Goal: Transaction & Acquisition: Purchase product/service

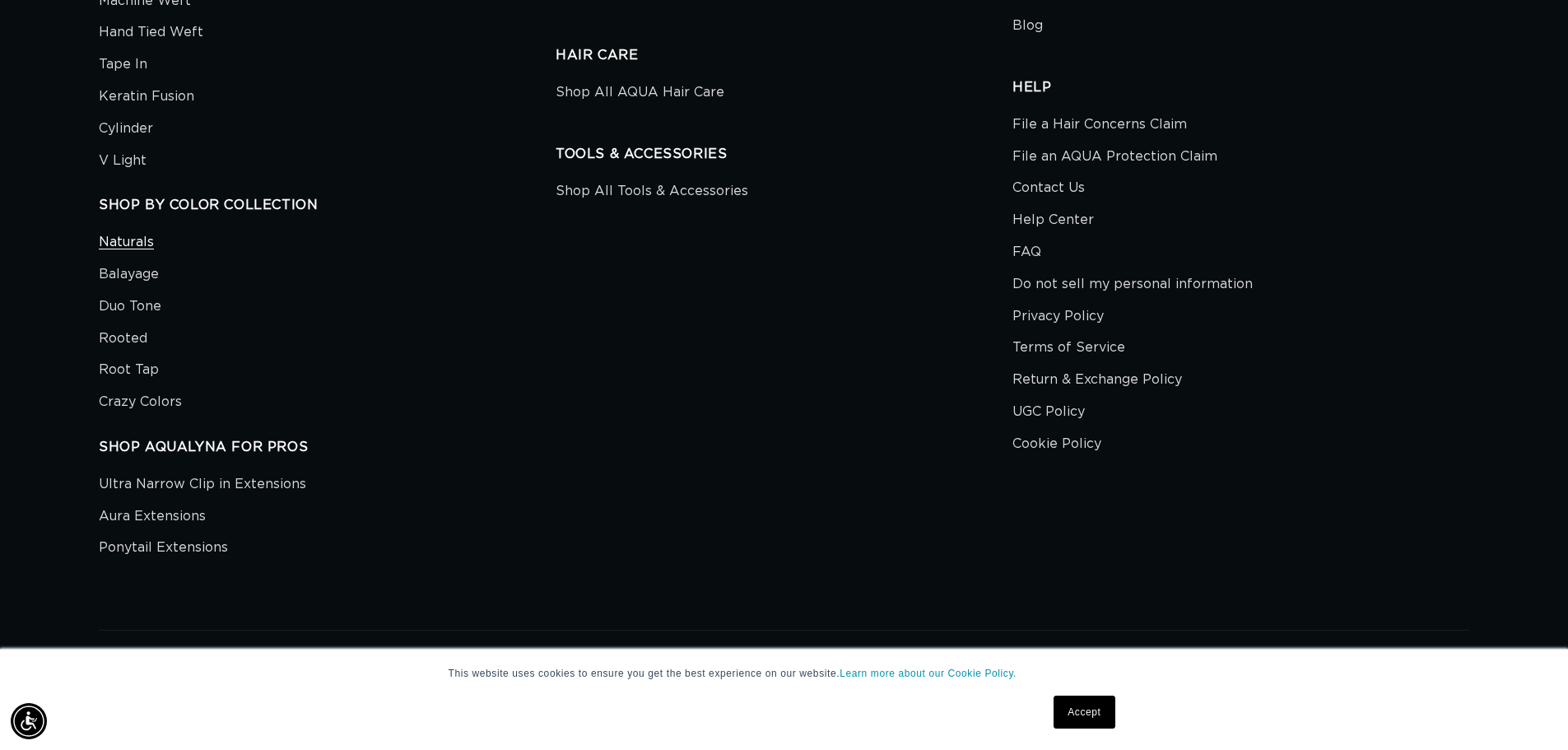
click at [140, 249] on link "Naturals" at bounding box center [127, 244] width 56 height 28
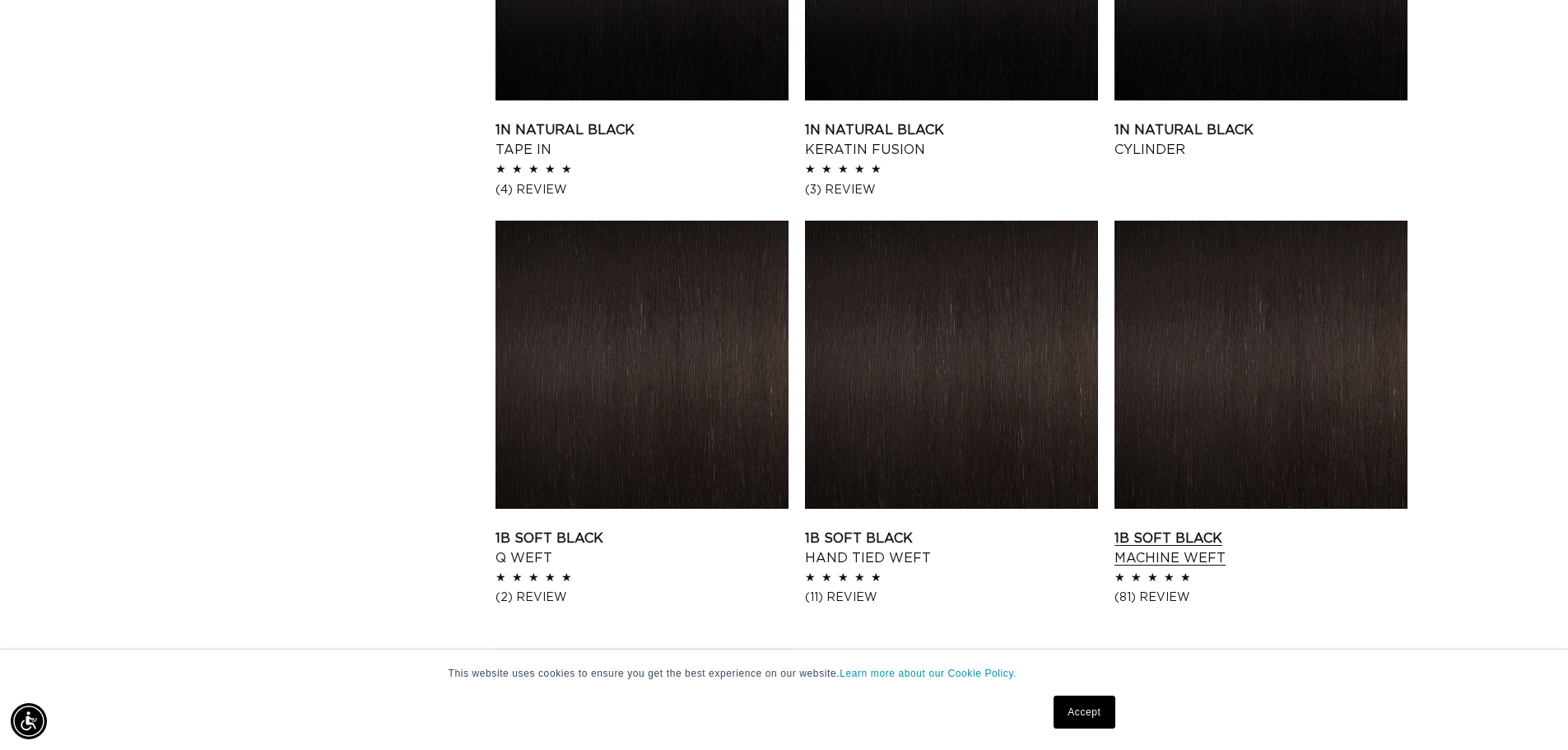
scroll to position [2140, 0]
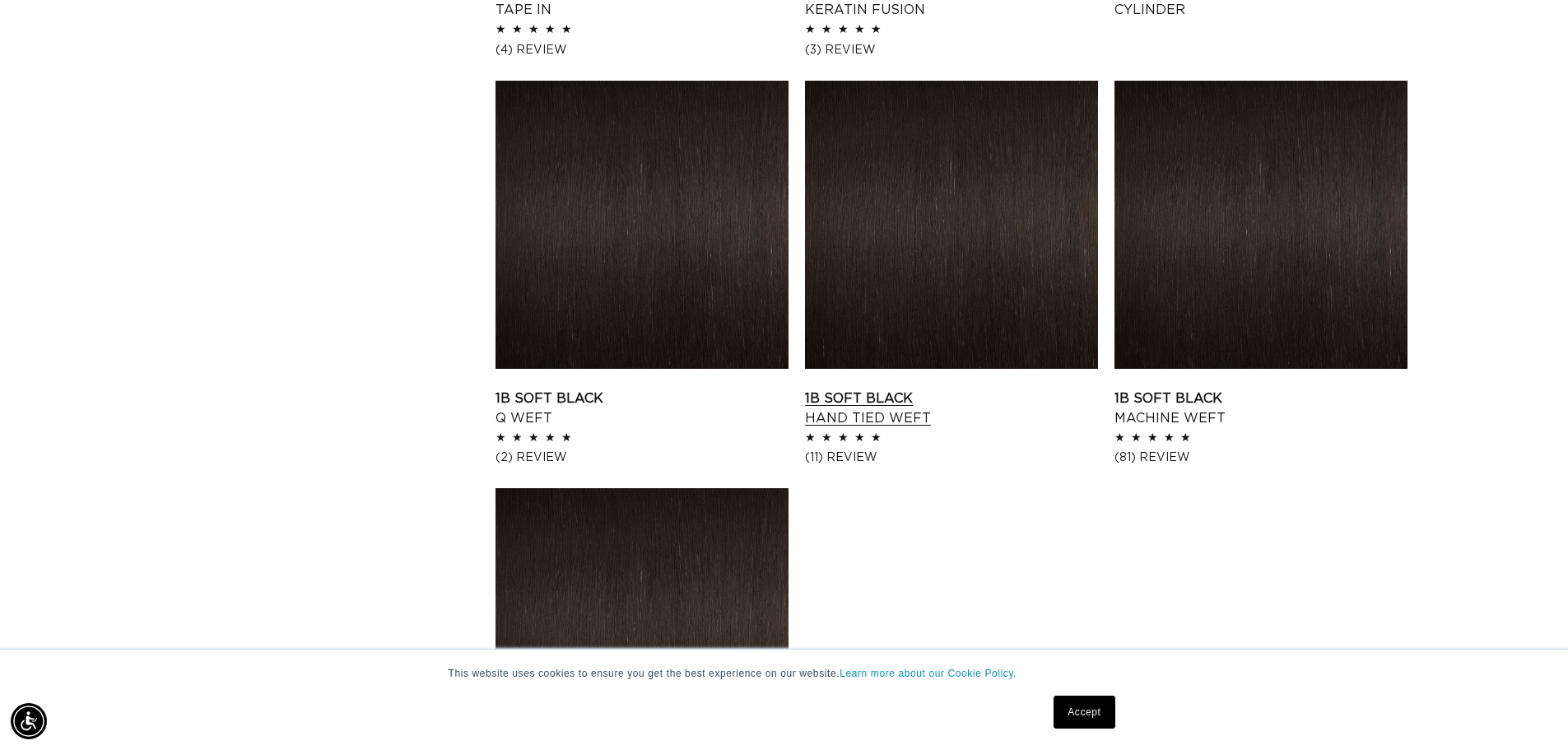
click at [1017, 388] on link "1B Soft Black Hand Tied Weft" at bounding box center [951, 408] width 293 height 40
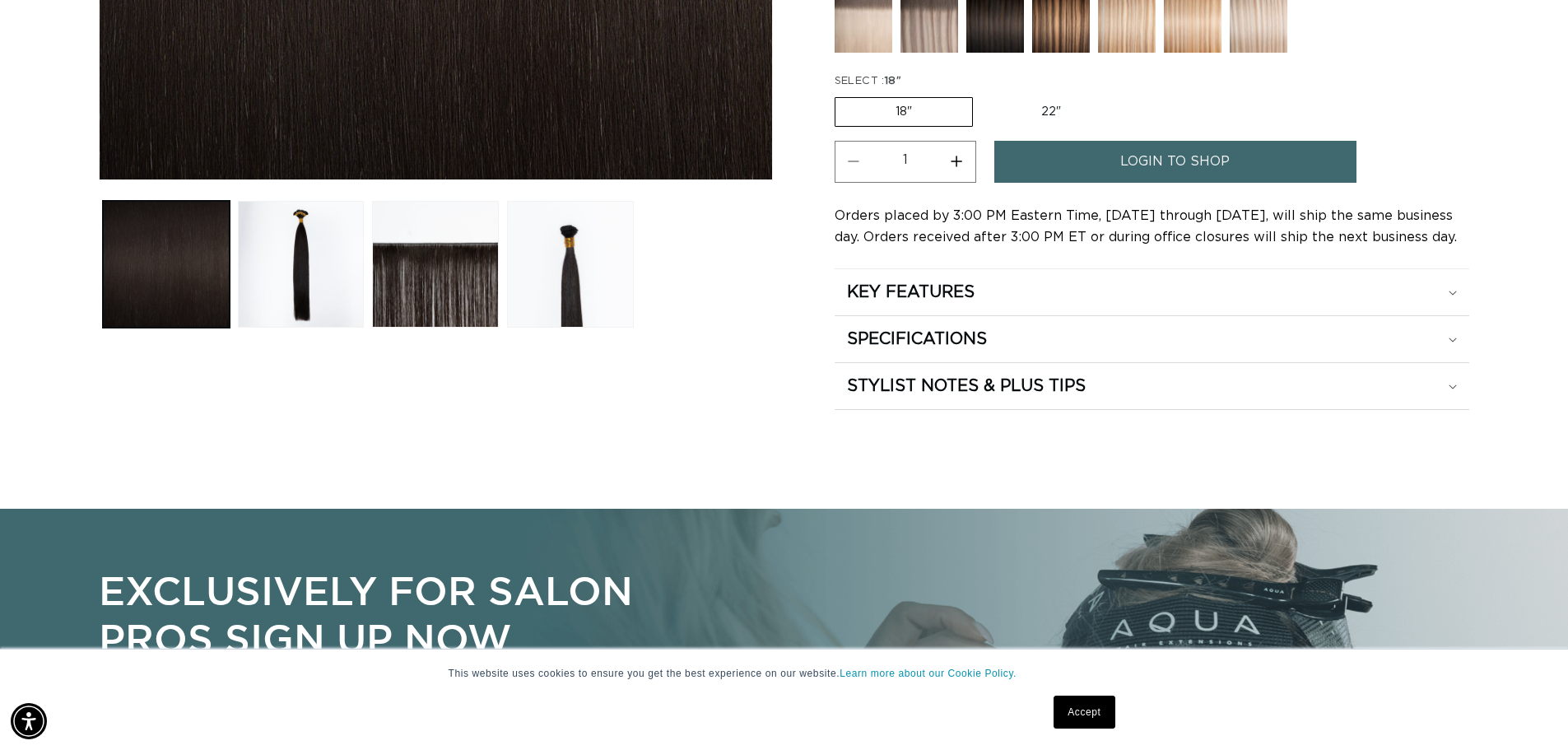
scroll to position [0, 2902]
